Goal: Task Accomplishment & Management: Use online tool/utility

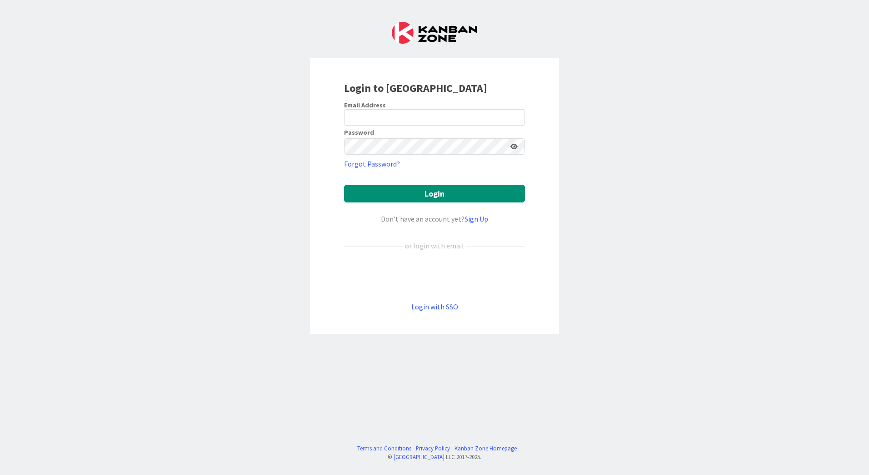
type input "[EMAIL_ADDRESS][PERSON_NAME][DOMAIN_NAME]"
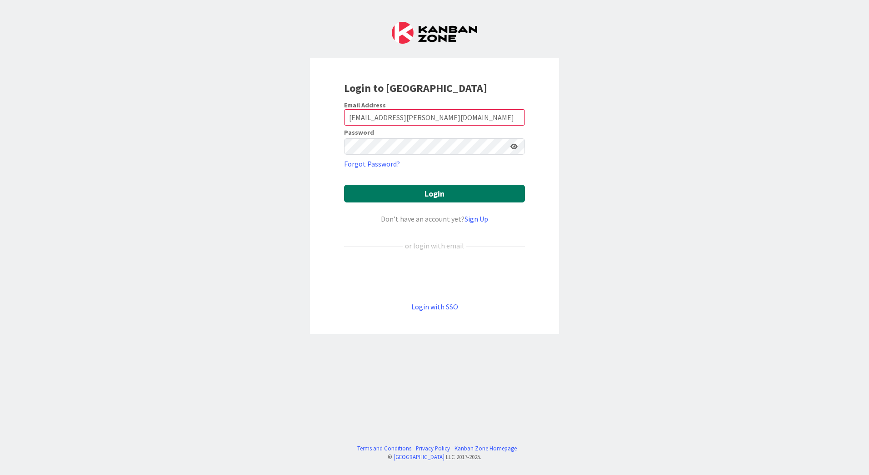
click at [431, 189] on button "Login" at bounding box center [434, 194] width 181 height 18
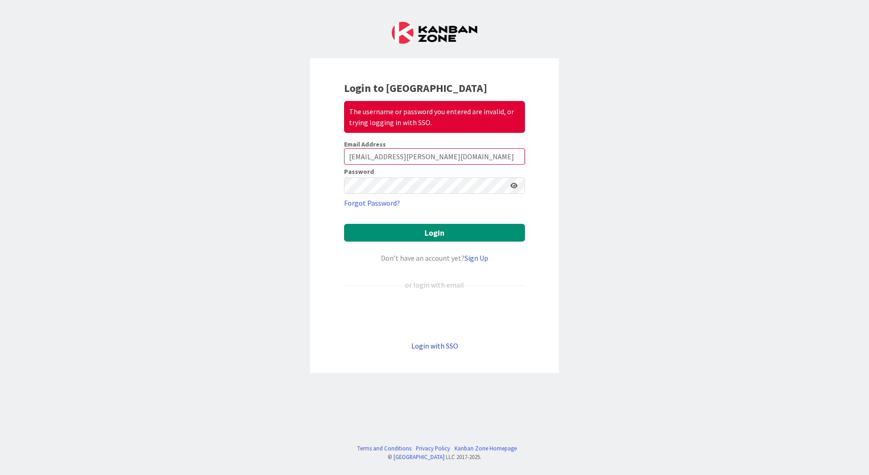
click at [443, 343] on link "Login with SSO" at bounding box center [435, 345] width 47 height 9
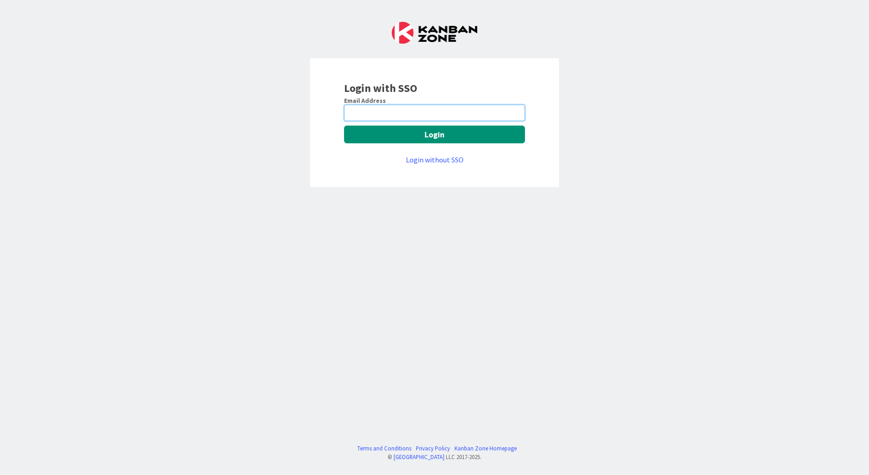
click at [422, 119] on input "email" at bounding box center [434, 113] width 181 height 16
type input "[EMAIL_ADDRESS][PERSON_NAME][DOMAIN_NAME]"
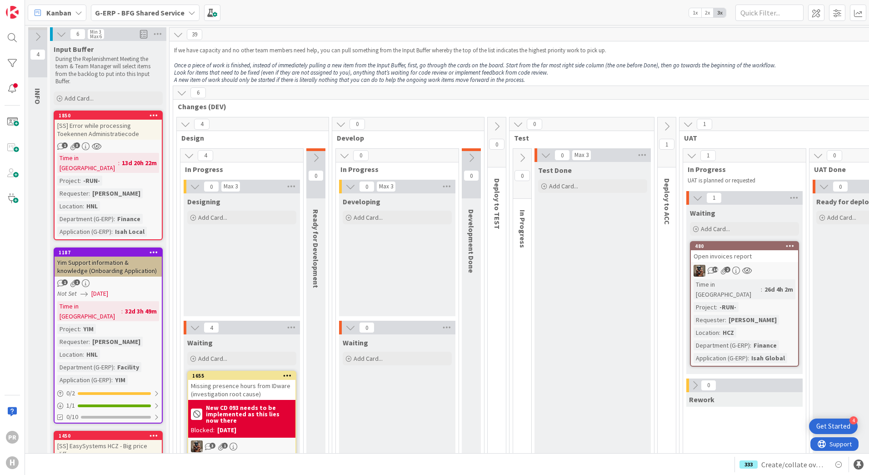
click at [154, 15] on b "G-ERP - BFG Shared Service" at bounding box center [140, 12] width 90 height 9
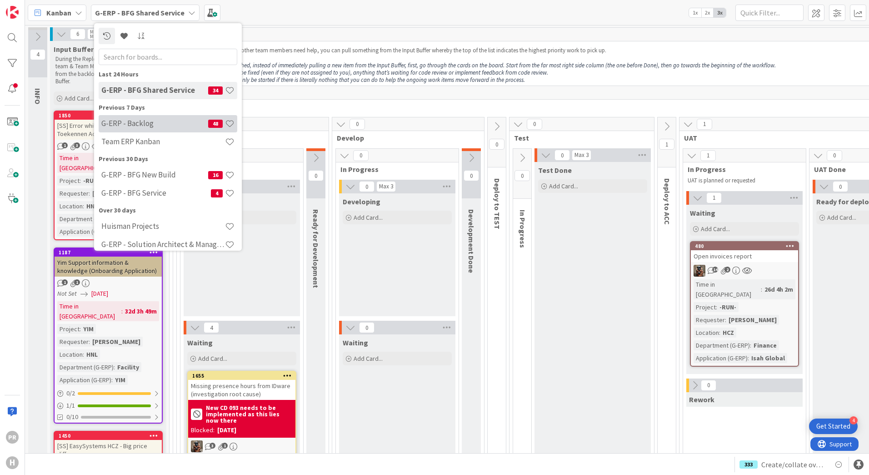
click at [153, 126] on h4 "G-ERP - Backlog" at bounding box center [154, 123] width 107 height 9
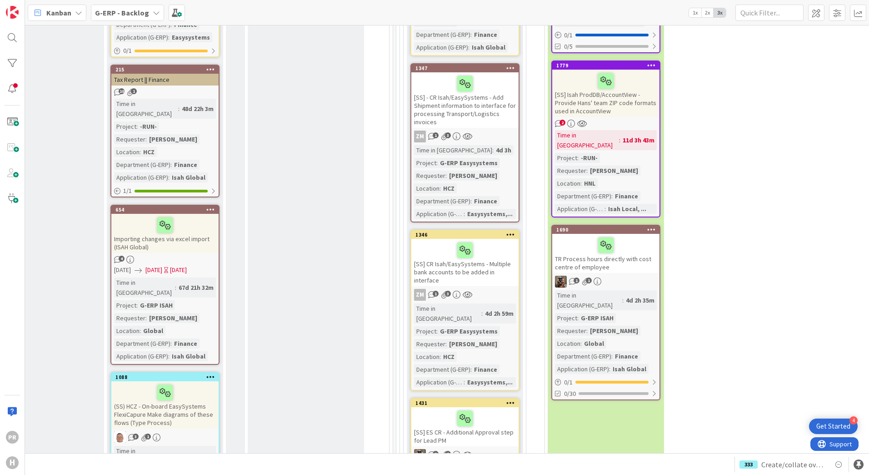
scroll to position [4232, 532]
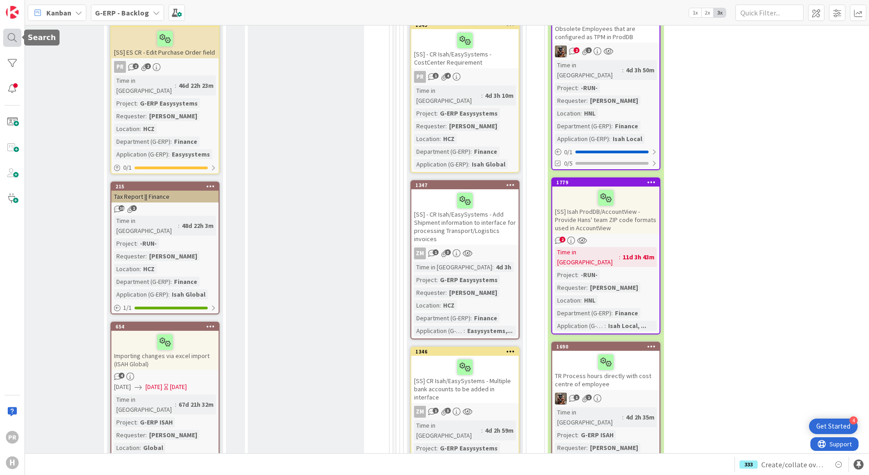
click at [15, 40] on div at bounding box center [12, 38] width 18 height 18
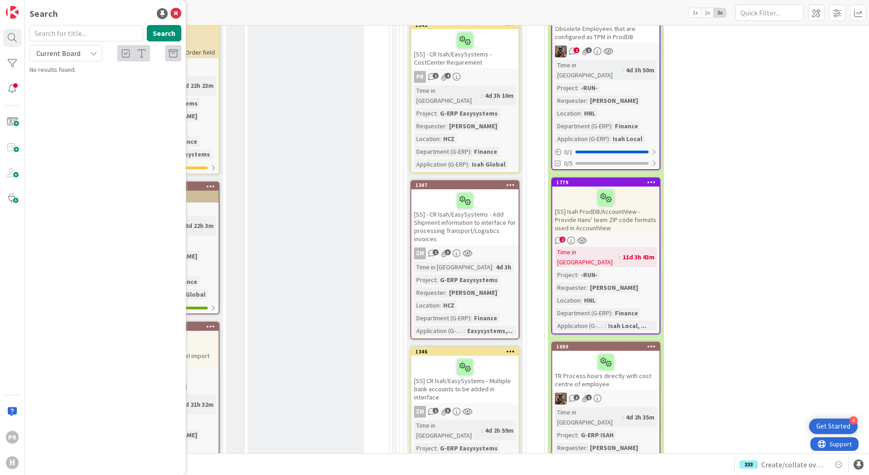
click at [59, 55] on span "Current Board" at bounding box center [58, 53] width 44 height 9
click at [62, 96] on span "All Boards" at bounding box center [82, 91] width 95 height 14
click at [64, 37] on input "text" at bounding box center [87, 33] width 114 height 16
type input "hours accounting"
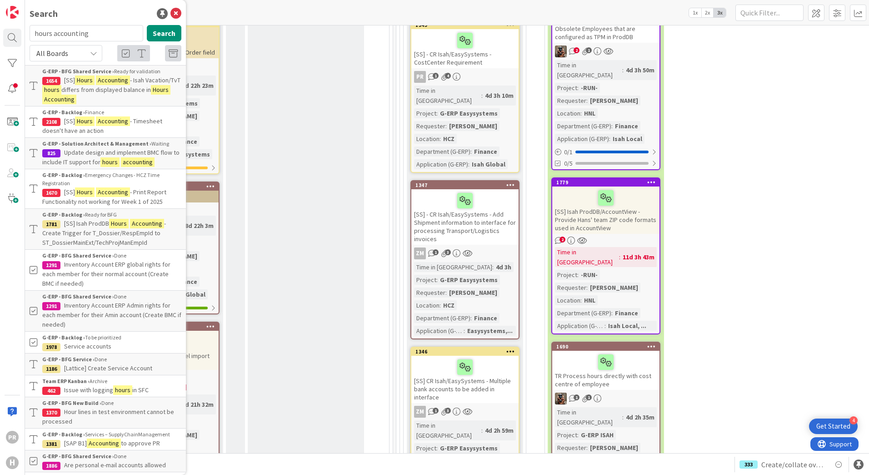
click at [111, 123] on mark "Accounting" at bounding box center [113, 121] width 34 height 10
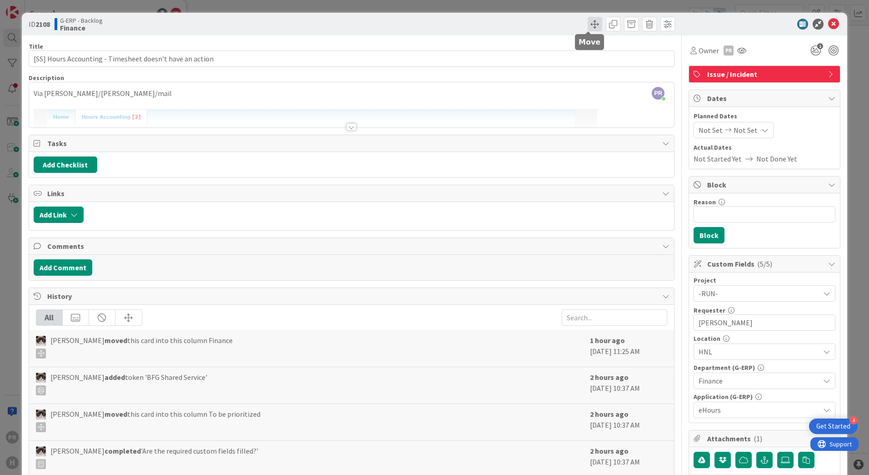
click at [593, 28] on span at bounding box center [595, 24] width 15 height 15
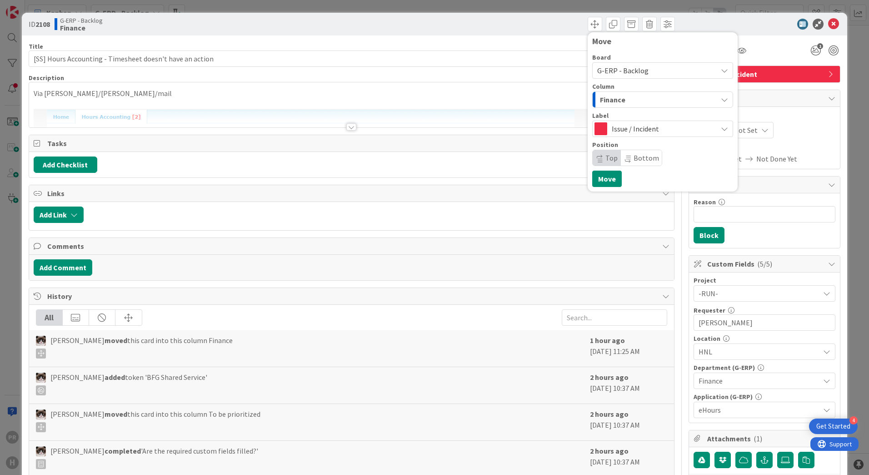
click at [621, 97] on div "Finance" at bounding box center [658, 99] width 120 height 15
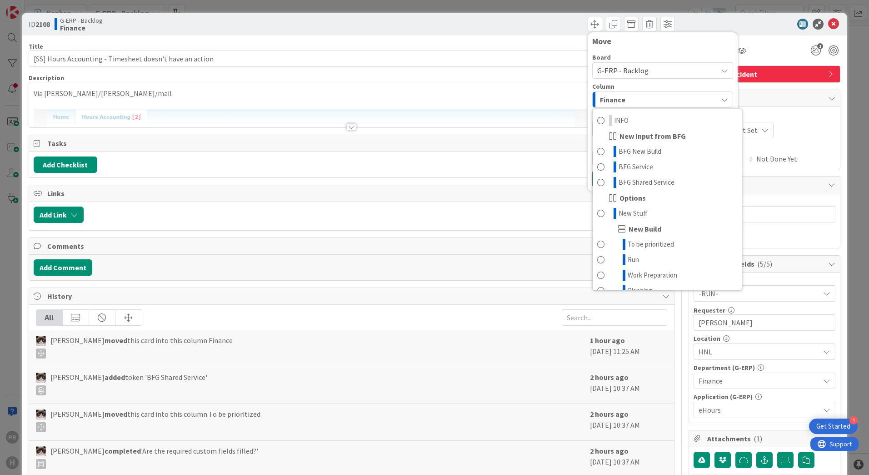
click at [621, 97] on div "Finance" at bounding box center [658, 99] width 120 height 15
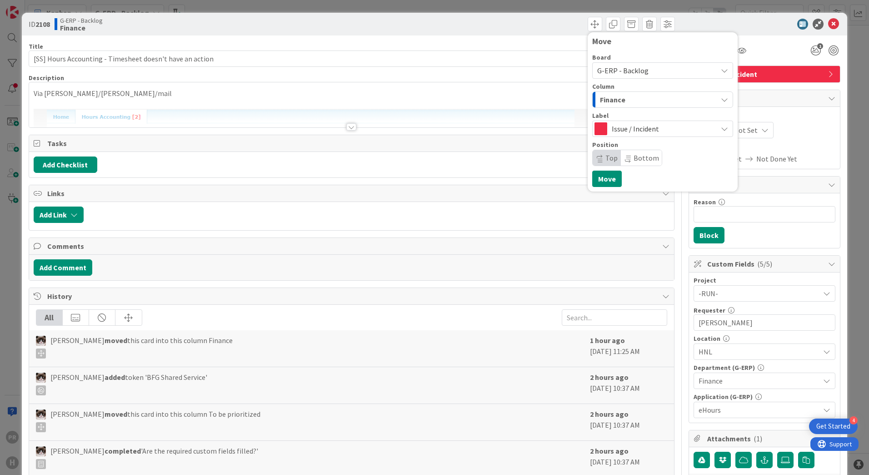
click at [628, 131] on span "Issue / Incident" at bounding box center [662, 128] width 101 height 13
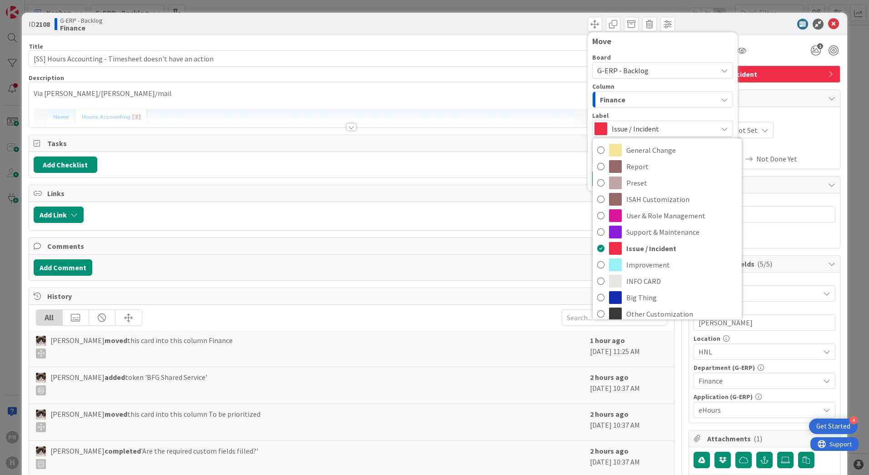
click at [628, 131] on span "Issue / Incident" at bounding box center [662, 128] width 101 height 13
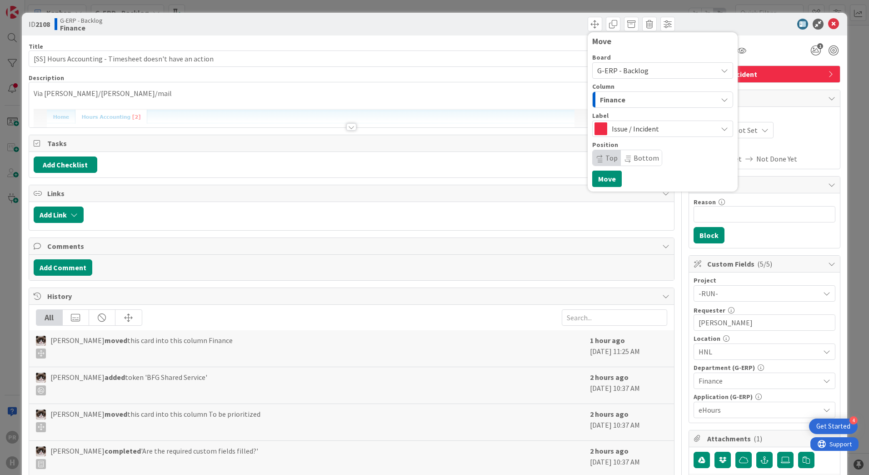
click at [624, 67] on span "G-ERP - Backlog" at bounding box center [623, 70] width 51 height 9
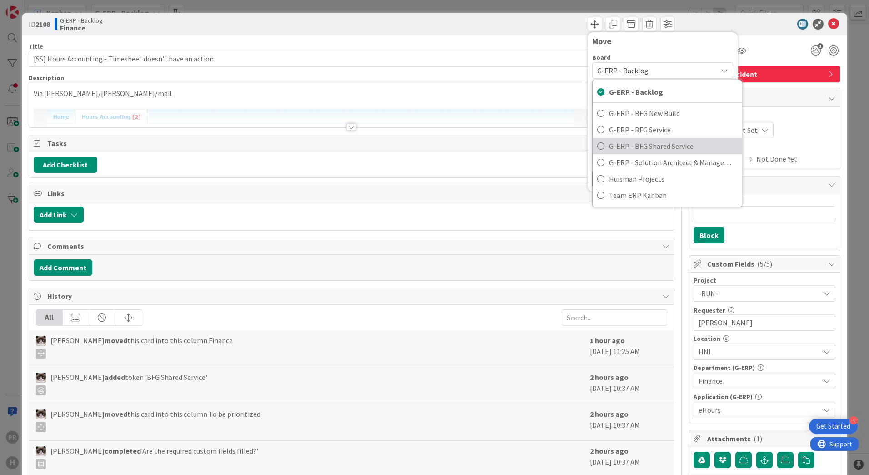
click at [642, 139] on link "G-ERP - BFG Shared Service" at bounding box center [667, 146] width 149 height 16
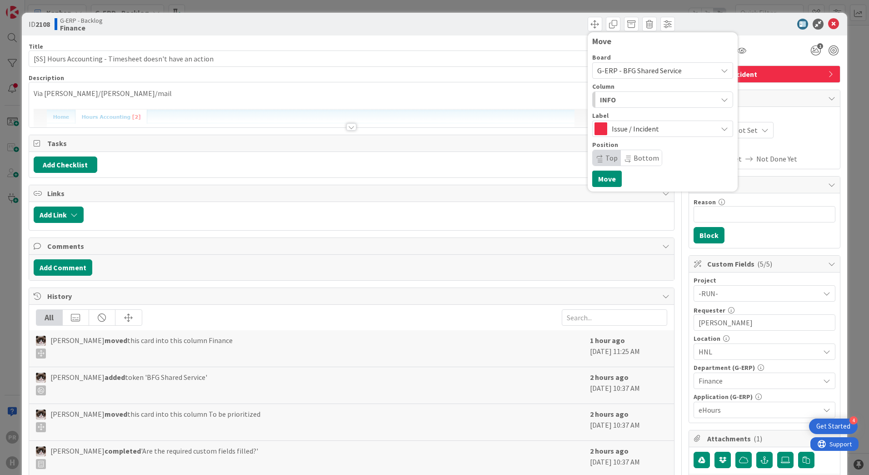
click at [632, 103] on div "INFO" at bounding box center [658, 99] width 120 height 15
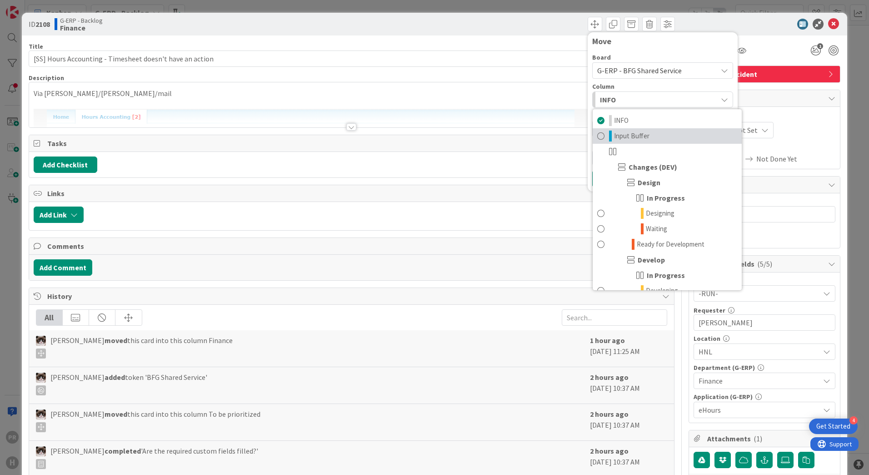
click at [632, 135] on span "Input Buffer" at bounding box center [631, 136] width 35 height 11
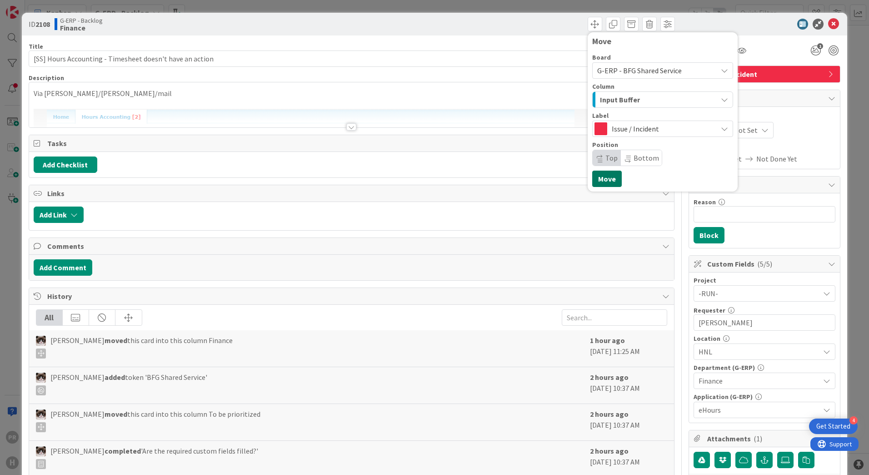
click at [608, 178] on button "Move" at bounding box center [608, 179] width 30 height 16
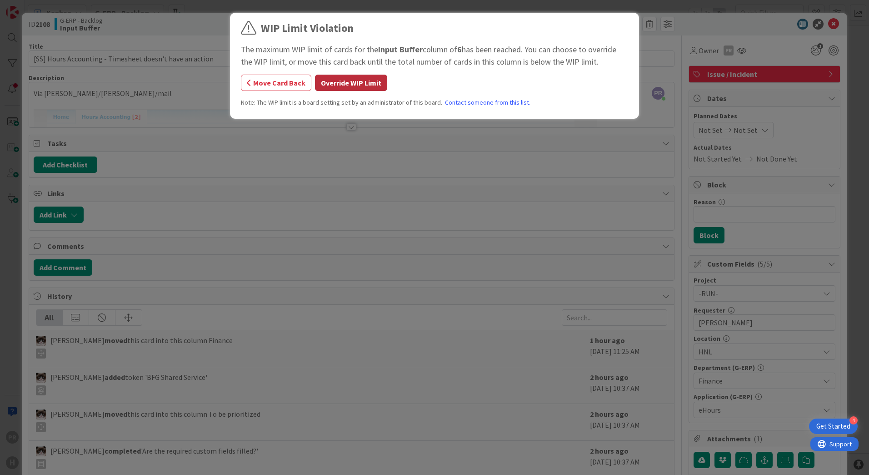
click at [342, 85] on button "Override WIP Limit" at bounding box center [351, 83] width 72 height 16
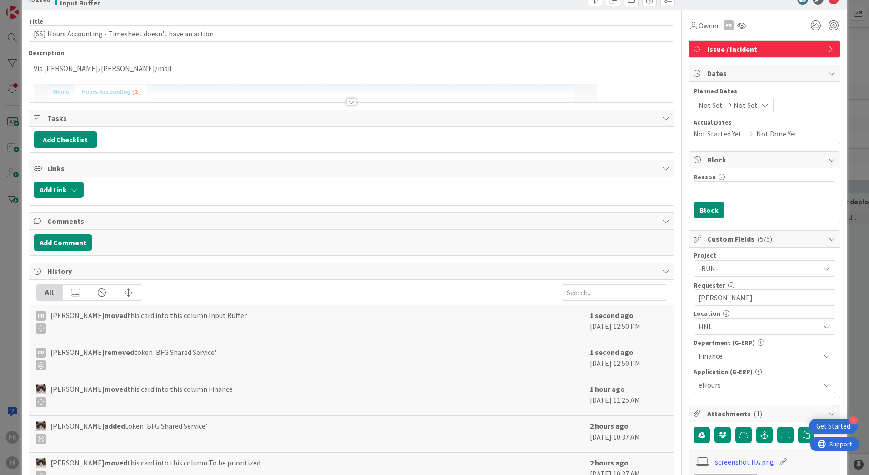
scroll to position [45, 0]
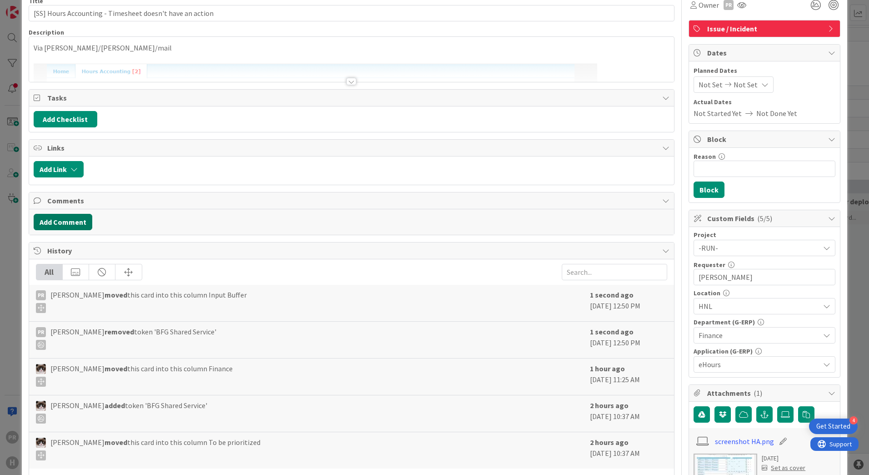
click at [71, 222] on button "Add Comment" at bounding box center [63, 222] width 59 height 16
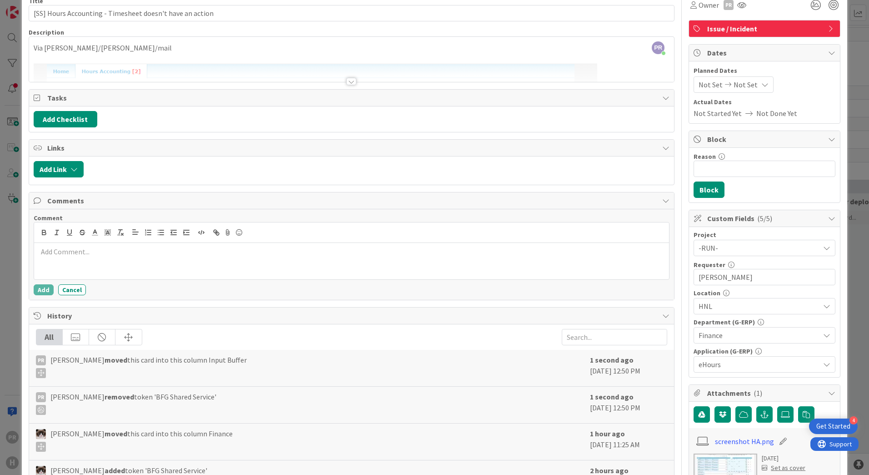
click at [88, 257] on div at bounding box center [351, 261] width 635 height 36
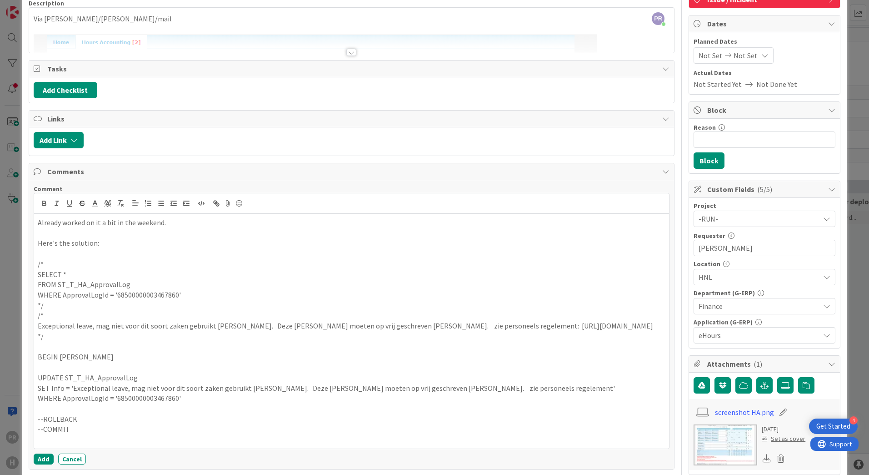
scroll to position [85, 0]
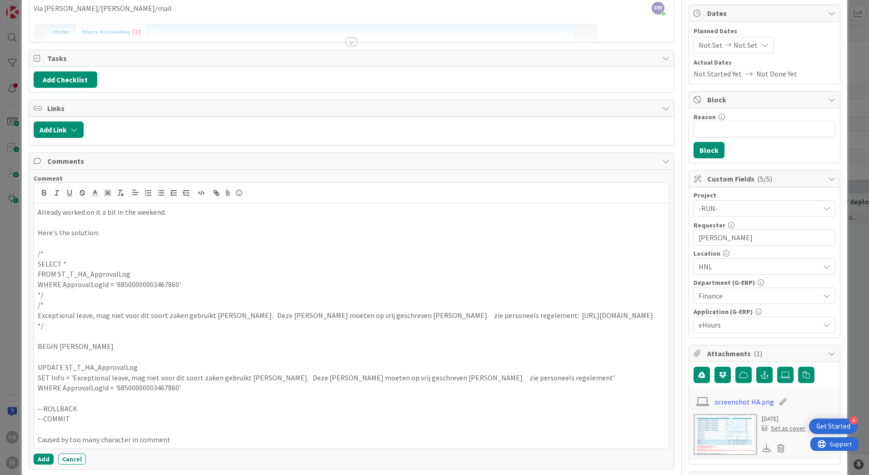
click at [176, 212] on p "Already worked on it a bit in the weekend." at bounding box center [352, 212] width 628 height 10
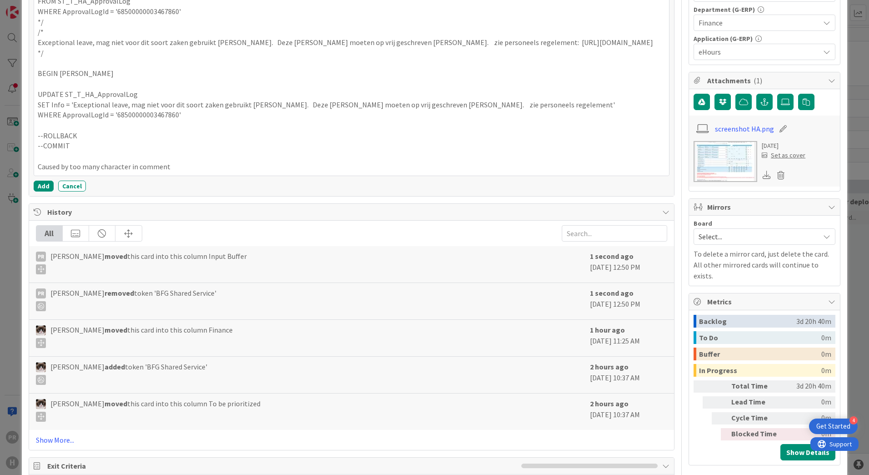
click at [175, 172] on p "Caused by too many character in comment" at bounding box center [352, 166] width 628 height 10
click at [128, 172] on p "Caused by too many character in comment" at bounding box center [352, 166] width 628 height 10
click at [48, 191] on button "Add" at bounding box center [44, 186] width 20 height 11
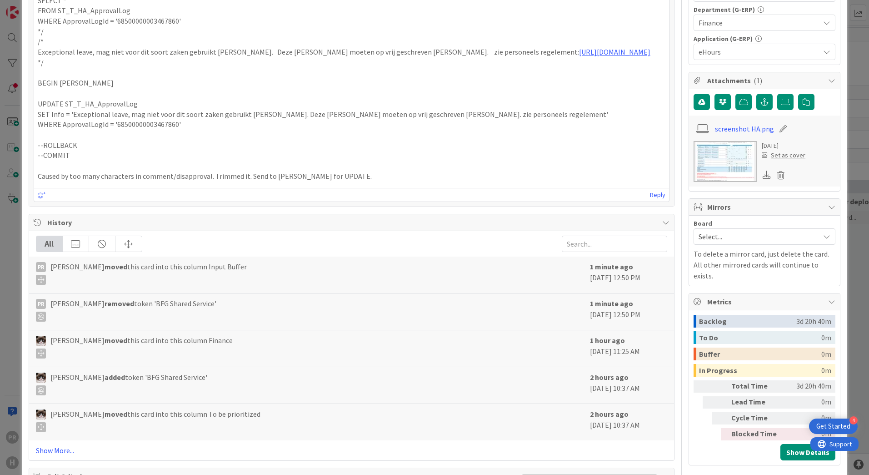
scroll to position [0, 0]
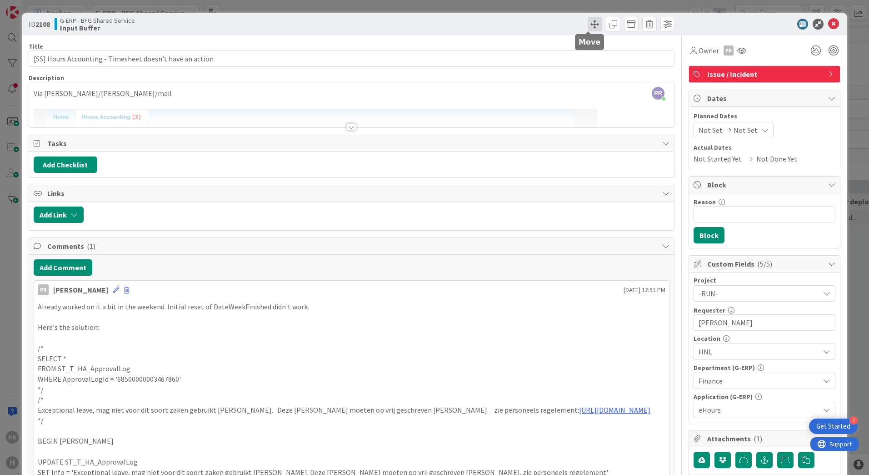
click at [593, 26] on span at bounding box center [595, 24] width 15 height 15
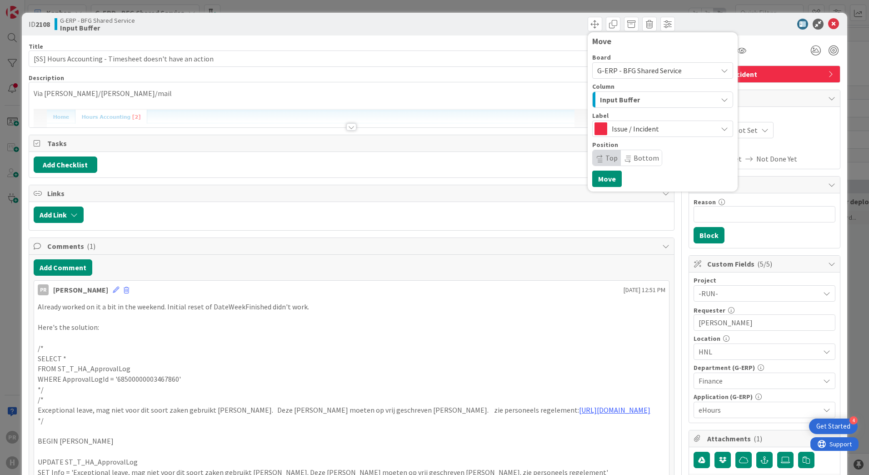
click at [613, 101] on span "Input Buffer" at bounding box center [620, 100] width 40 height 12
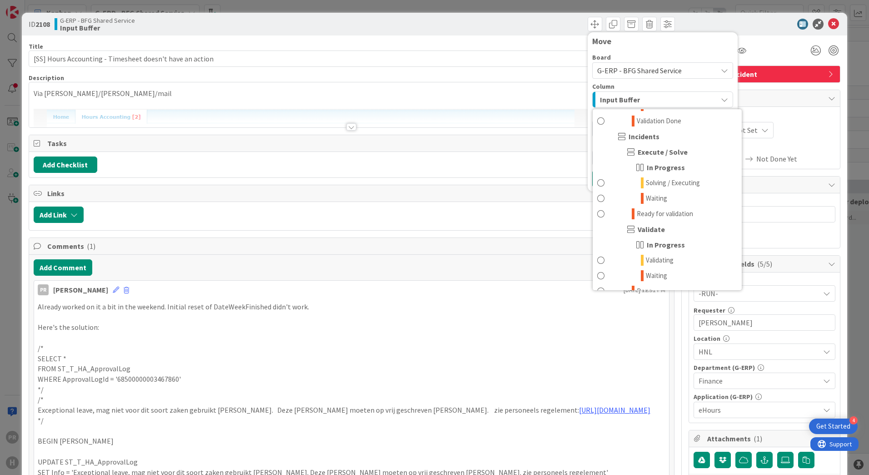
scroll to position [682, 0]
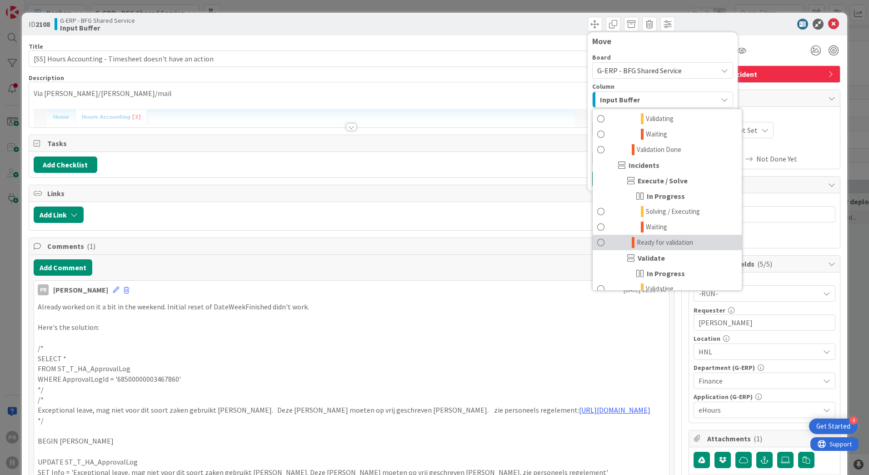
click at [661, 238] on span "Ready for validation" at bounding box center [665, 242] width 56 height 11
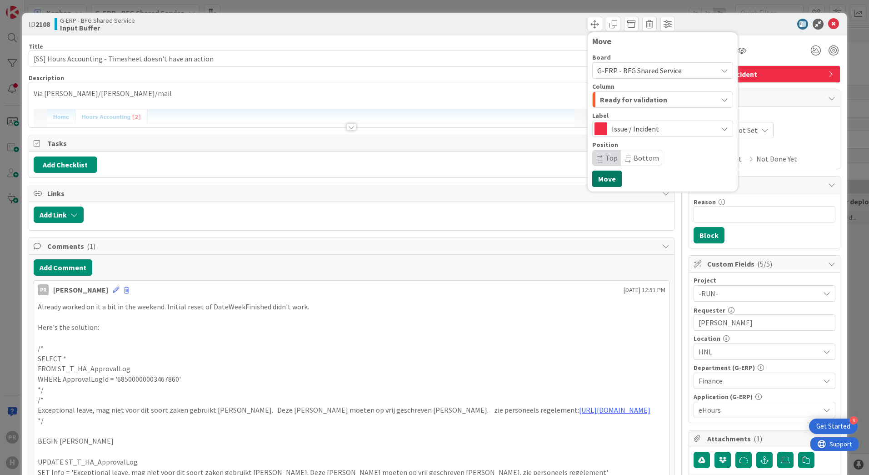
click at [603, 178] on button "Move" at bounding box center [608, 179] width 30 height 16
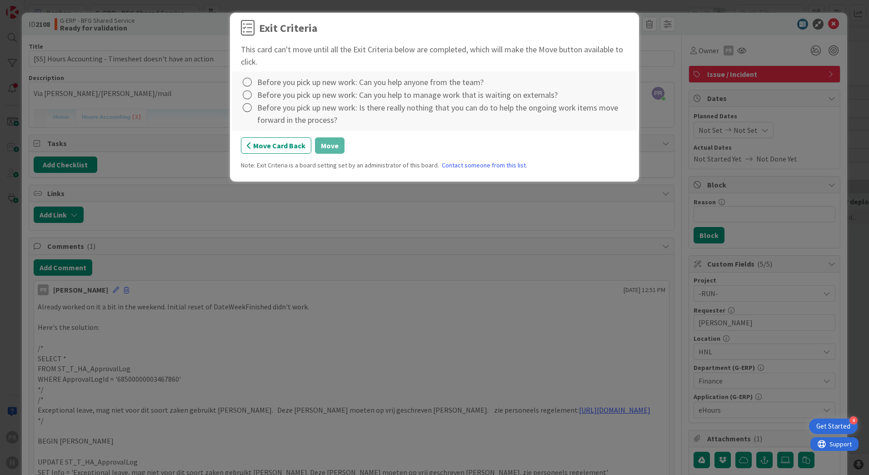
click at [310, 80] on div "Before you pick up new work: Can you help anyone from the team?" at bounding box center [370, 82] width 226 height 12
click at [249, 82] on icon at bounding box center [247, 82] width 13 height 13
click at [262, 103] on link "Complete" at bounding box center [298, 100] width 114 height 13
click at [250, 95] on icon at bounding box center [247, 95] width 13 height 13
click at [255, 111] on link "Complete" at bounding box center [298, 113] width 114 height 13
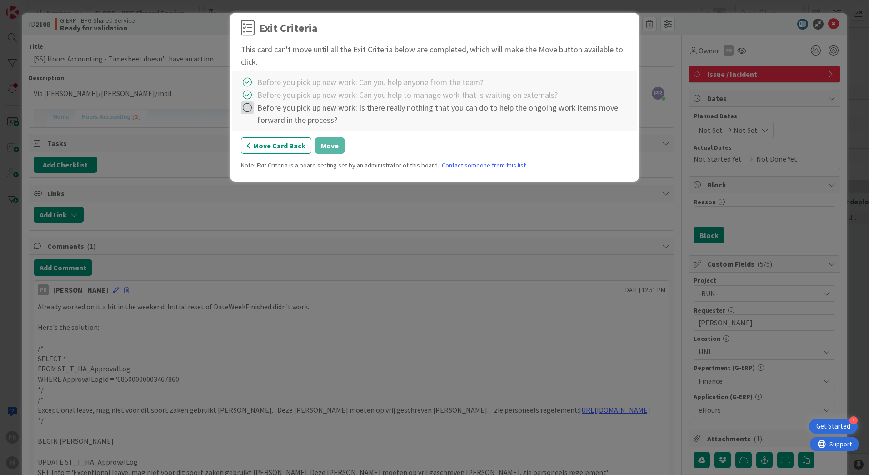
click at [249, 108] on icon at bounding box center [247, 107] width 13 height 13
click at [258, 123] on link "Complete" at bounding box center [298, 126] width 114 height 13
click at [318, 143] on button "Move" at bounding box center [330, 145] width 30 height 16
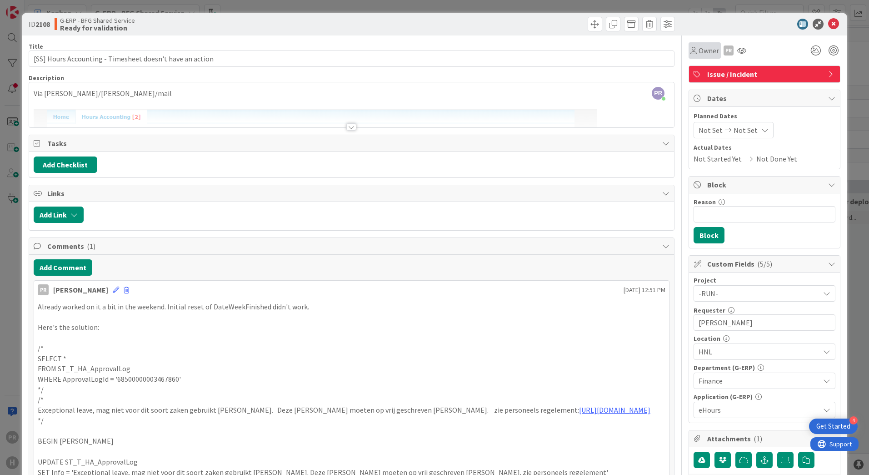
click at [699, 53] on span "Owner" at bounding box center [709, 50] width 20 height 11
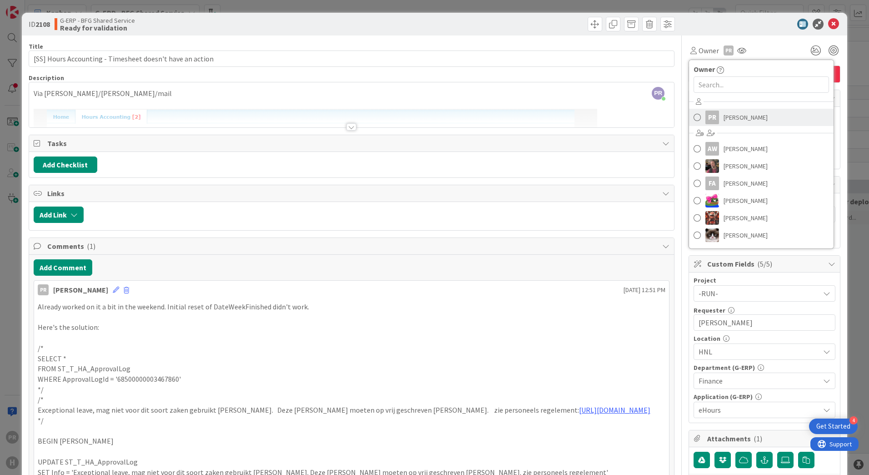
click at [708, 125] on link "PR Parveen Rana" at bounding box center [761, 117] width 145 height 17
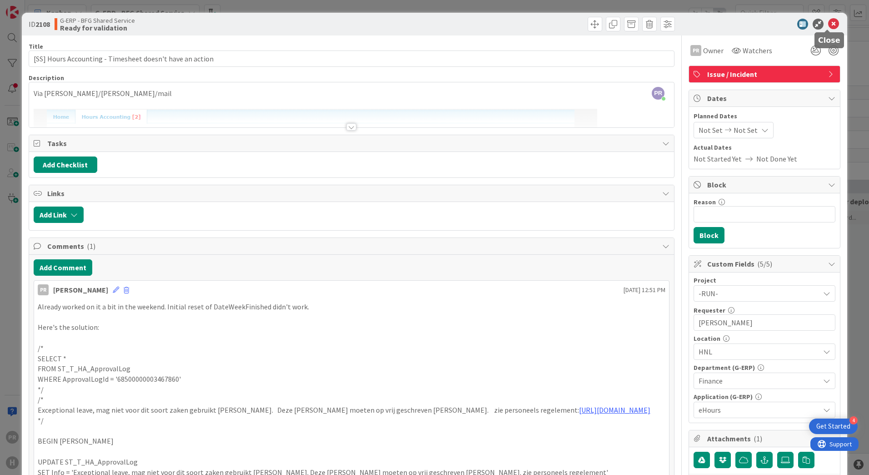
click at [829, 25] on icon at bounding box center [834, 24] width 11 height 11
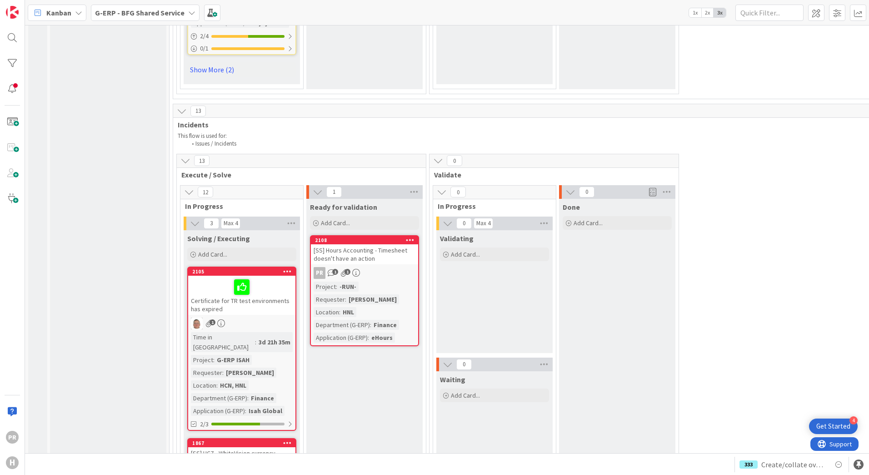
scroll to position [3956, 0]
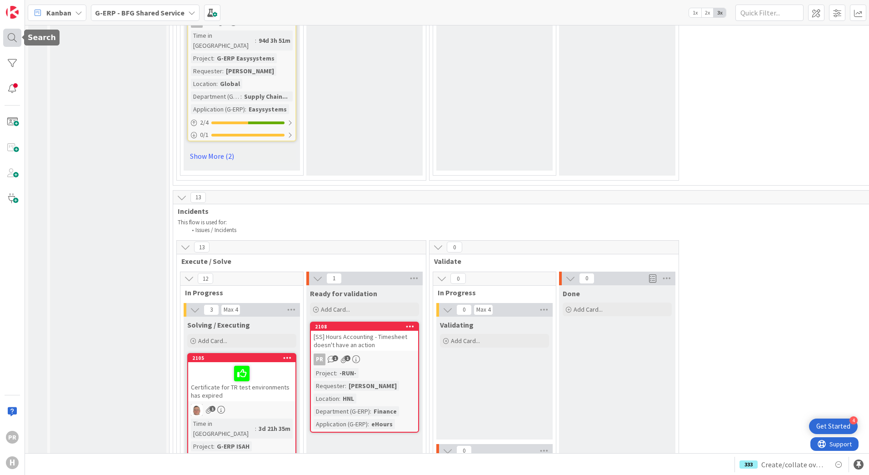
click at [13, 39] on div at bounding box center [12, 38] width 18 height 18
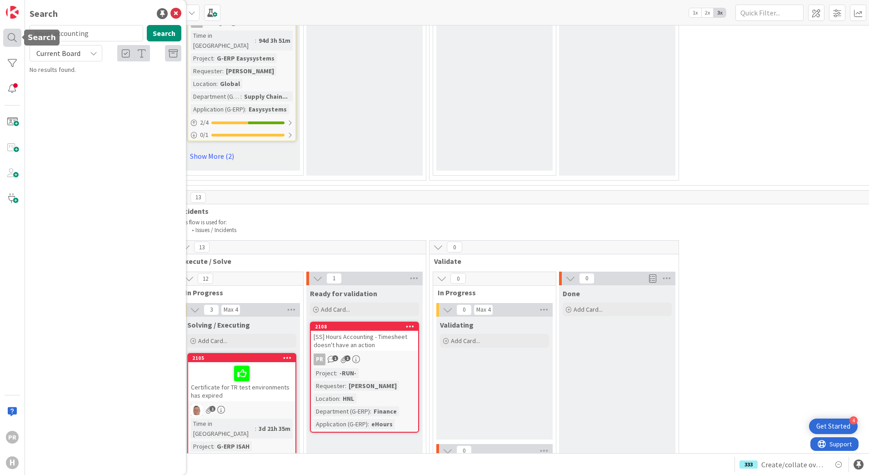
drag, startPoint x: 99, startPoint y: 36, endPoint x: 14, endPoint y: 32, distance: 85.6
click at [15, 33] on div "PR H Search hours accounting Search Current Board No results found." at bounding box center [12, 237] width 25 height 475
click at [63, 56] on span "Current Board" at bounding box center [58, 53] width 44 height 9
click at [65, 84] on span "All Boards" at bounding box center [82, 91] width 95 height 14
click at [90, 33] on input "hours accounting" at bounding box center [87, 33] width 114 height 16
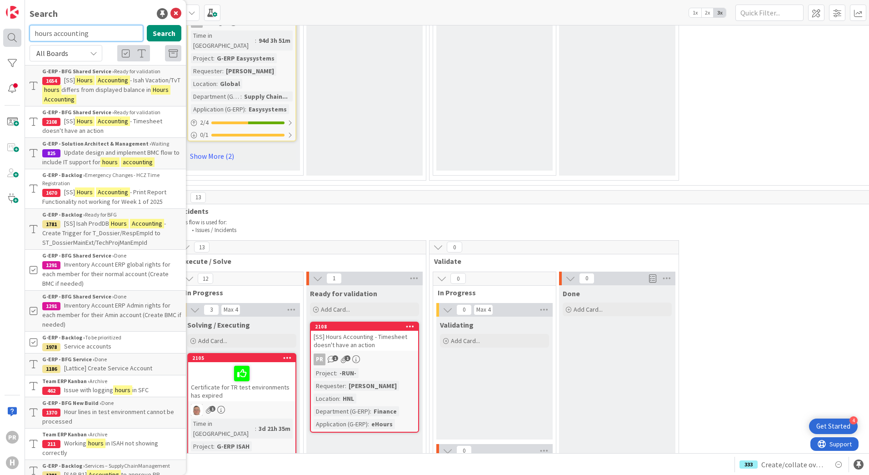
drag, startPoint x: 100, startPoint y: 33, endPoint x: 11, endPoint y: 29, distance: 88.8
click at [11, 29] on div "PR H Search hours accounting Search All Boards Current Board All Boards G-ERP -…" at bounding box center [12, 237] width 25 height 475
drag, startPoint x: 106, startPoint y: 33, endPoint x: 112, endPoint y: 35, distance: 6.2
click at [106, 33] on input "hours accounting" at bounding box center [87, 33] width 114 height 16
drag, startPoint x: 112, startPoint y: 35, endPoint x: -28, endPoint y: 30, distance: 140.6
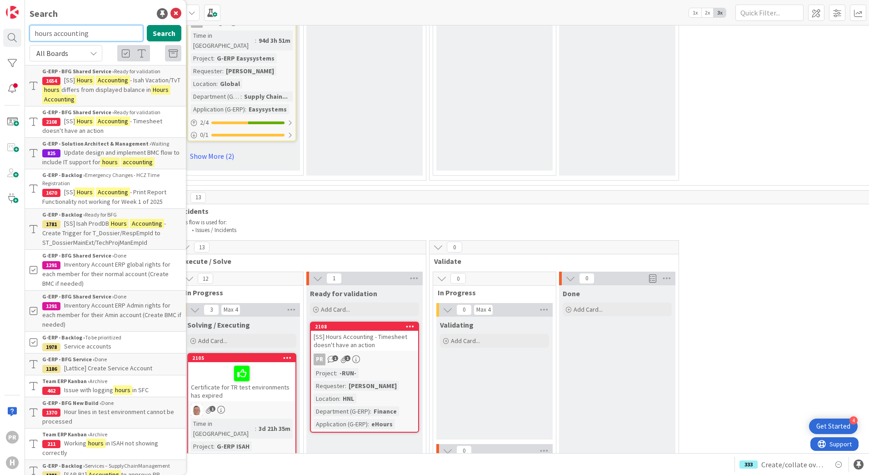
click at [0, 30] on html "4 Get Started PR H Search hours accounting Search All Boards Current Board All …" at bounding box center [434, 237] width 869 height 475
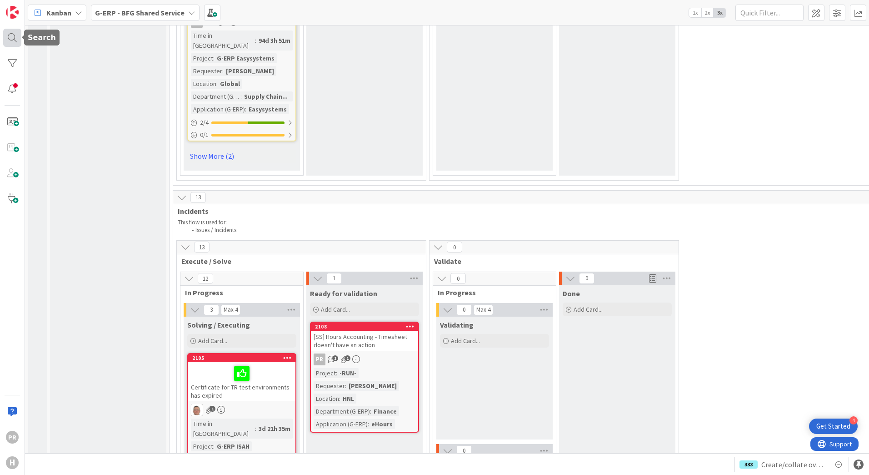
click at [14, 38] on div at bounding box center [12, 38] width 18 height 18
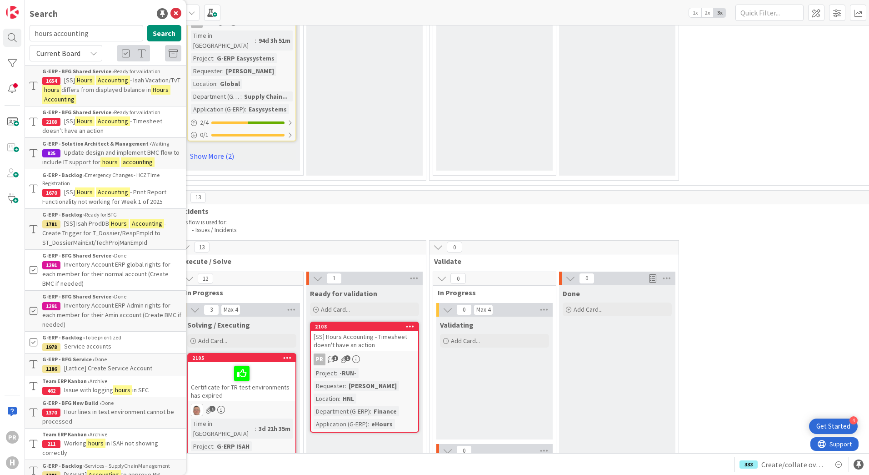
click at [70, 52] on span "Current Board" at bounding box center [58, 53] width 44 height 9
drag, startPoint x: 71, startPoint y: 92, endPoint x: 74, endPoint y: 85, distance: 8.2
click at [71, 92] on span "All Boards" at bounding box center [82, 91] width 95 height 14
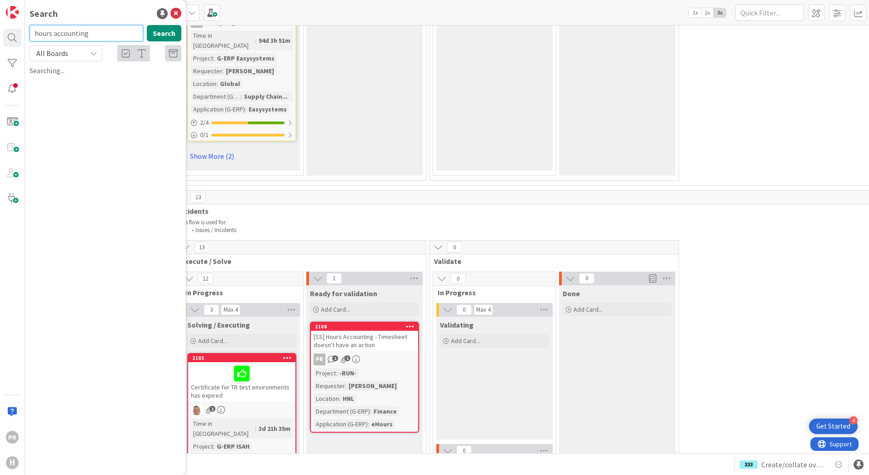
click at [91, 38] on input "hours accounting" at bounding box center [87, 33] width 114 height 16
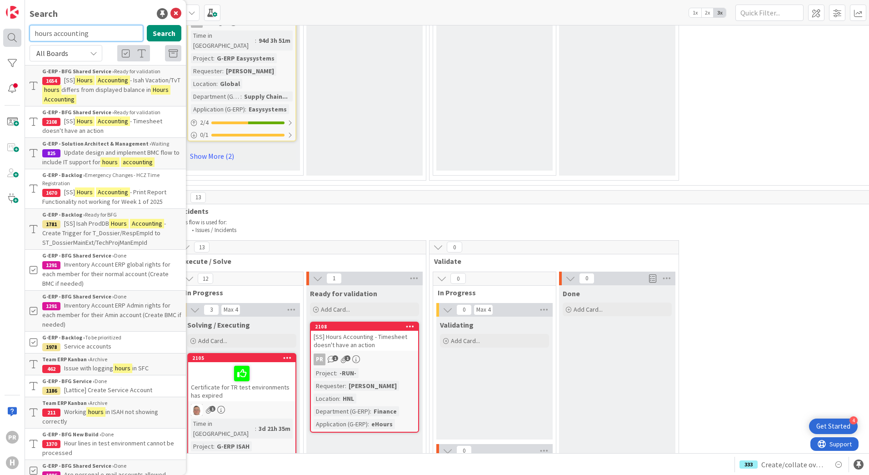
drag, startPoint x: 97, startPoint y: 36, endPoint x: 20, endPoint y: 33, distance: 76.5
click at [20, 33] on div "PR H Search hours accounting Search All Boards Current Board All Boards G-ERP -…" at bounding box center [12, 237] width 25 height 475
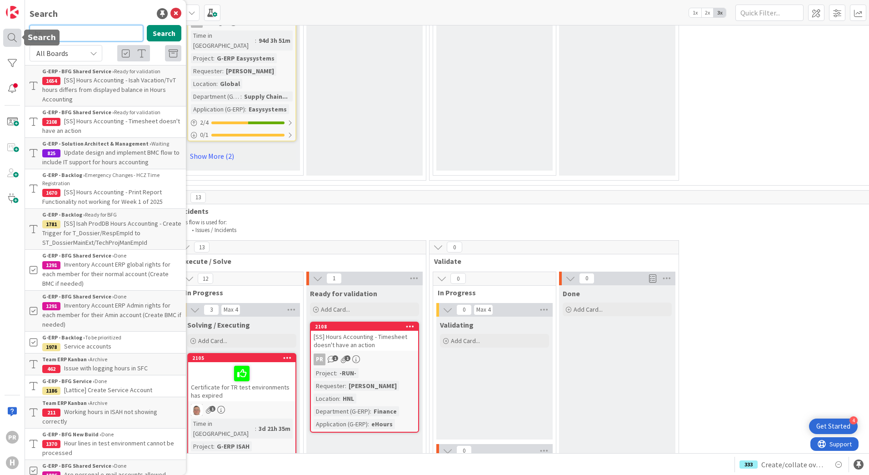
type input "b"
type input "2107"
click at [160, 28] on button "Search" at bounding box center [164, 33] width 35 height 16
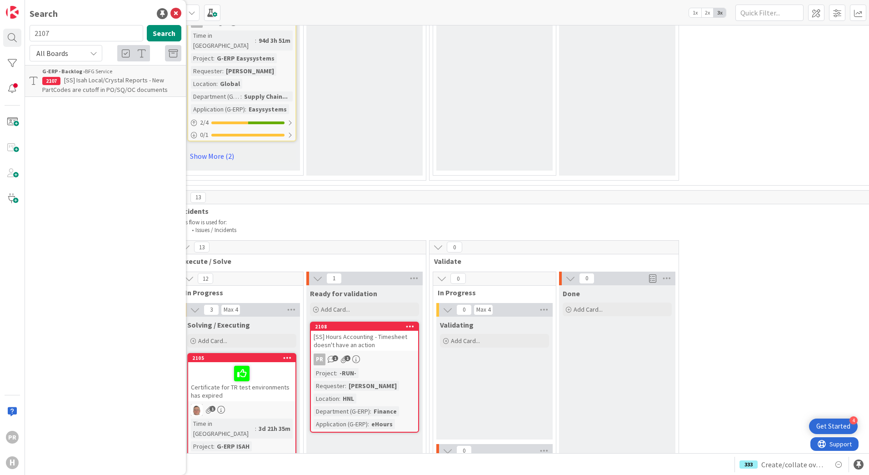
click at [101, 82] on span "[SS] Isah Local/Crystal Reports - New PartCodes are cutoff in PO/SQ/OC documents" at bounding box center [105, 85] width 126 height 18
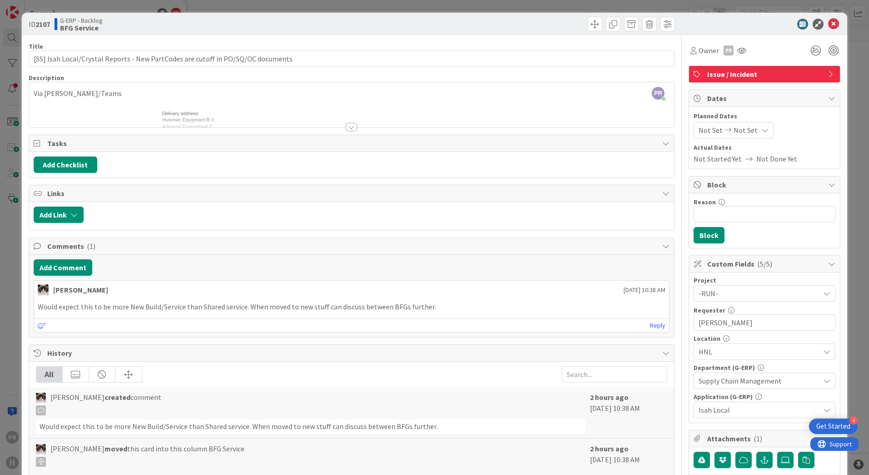
click at [348, 128] on div at bounding box center [352, 126] width 10 height 7
